Goal: Information Seeking & Learning: Learn about a topic

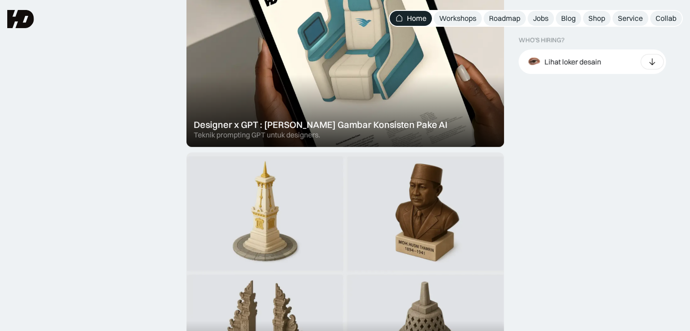
scroll to position [363, 0]
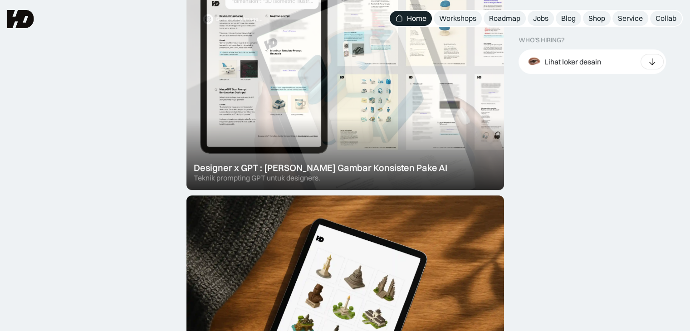
click at [263, 128] on div at bounding box center [344, 70] width 317 height 240
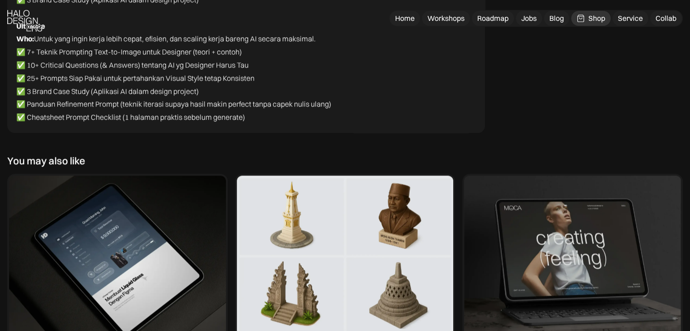
scroll to position [4943, 0]
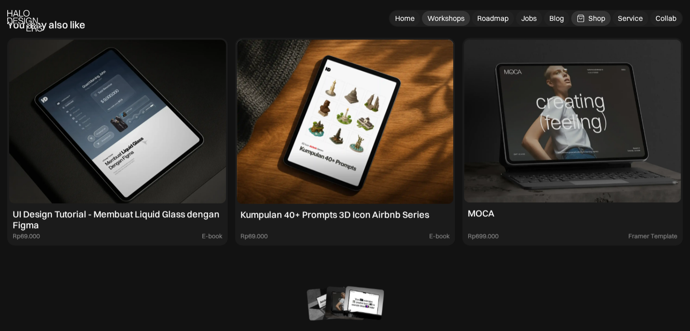
click at [445, 14] on div "Workshops" at bounding box center [445, 19] width 37 height 10
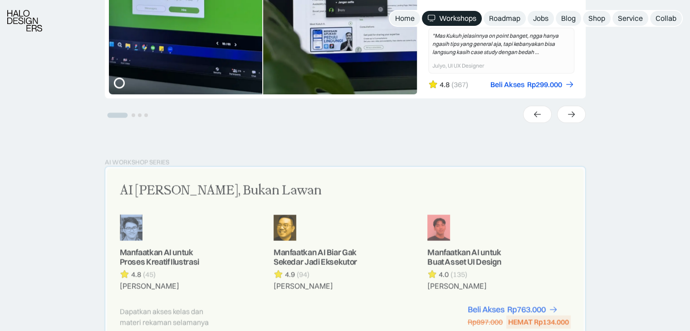
scroll to position [499, 0]
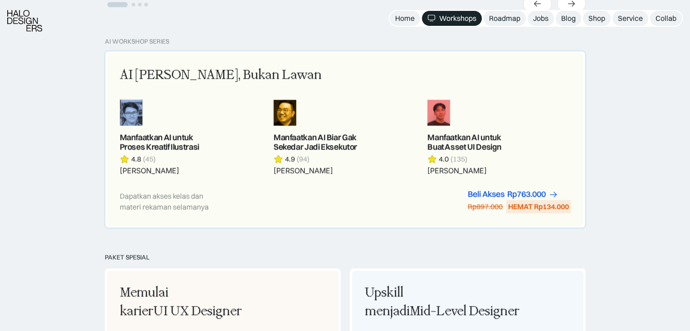
click at [365, 190] on div "Dapatkan akses kelas dan materi rekaman selamanya Beli Akses Rp299.000 Rp447.00…" at bounding box center [345, 202] width 451 height 24
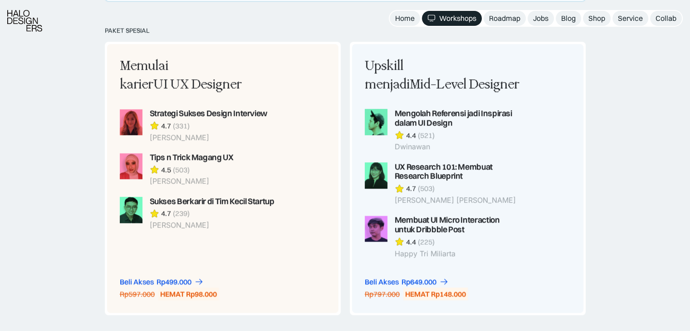
scroll to position [816, 0]
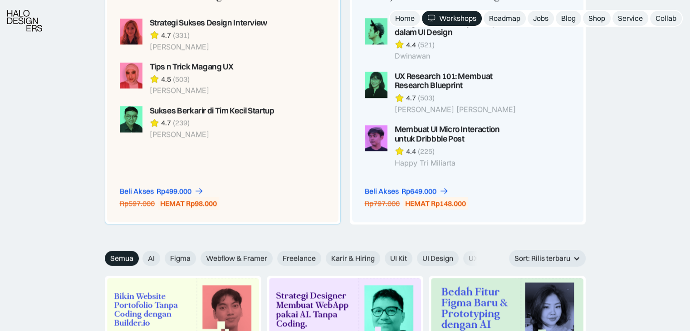
click at [224, 175] on div "Memulai karier UI UX Designer Strategi Sukses Design Interview 4.7 (331) Rianti…" at bounding box center [197, 87] width 181 height 269
click at [599, 19] on div "Shop" at bounding box center [596, 19] width 17 height 10
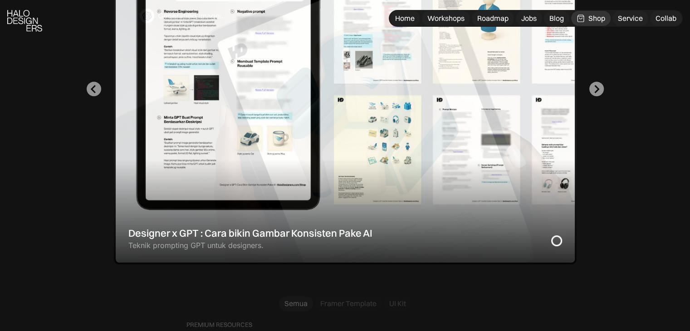
scroll to position [589, 0]
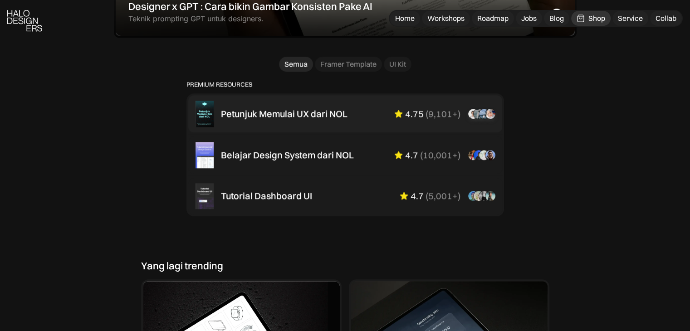
click at [322, 111] on div "Petunjuk Memulai UX dari NOL" at bounding box center [284, 113] width 127 height 11
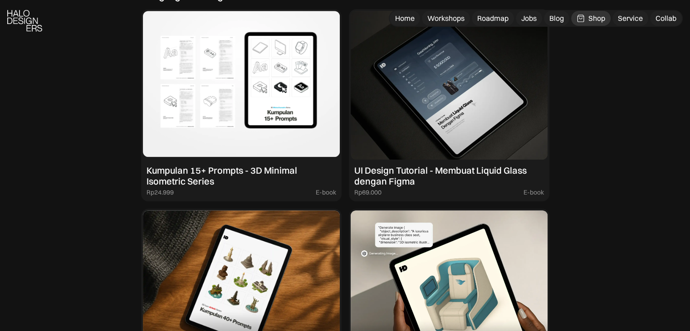
scroll to position [862, 0]
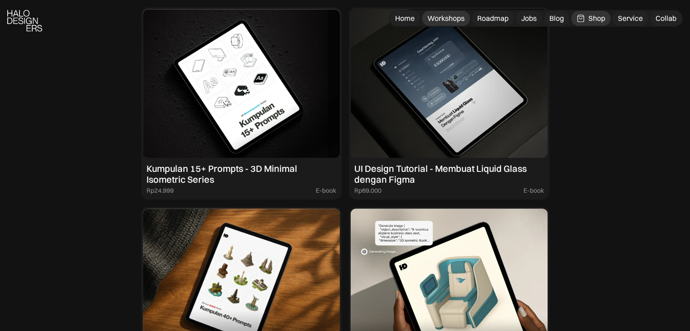
click at [444, 18] on div "Workshops" at bounding box center [445, 19] width 37 height 10
